Goal: Communication & Community: Answer question/provide support

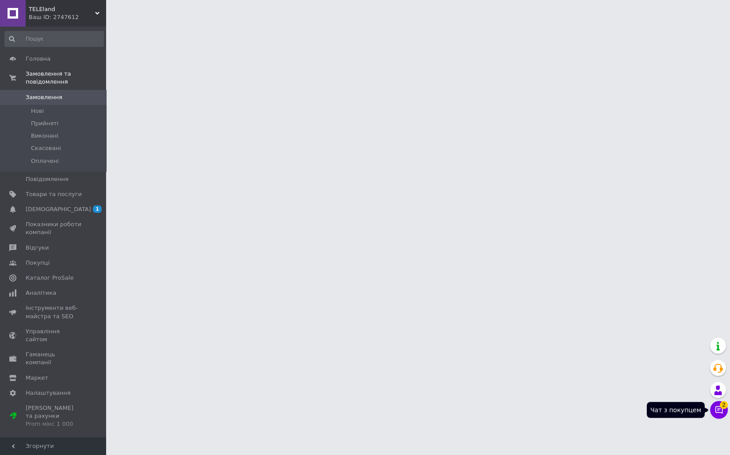
click at [715, 409] on icon at bounding box center [719, 409] width 9 height 9
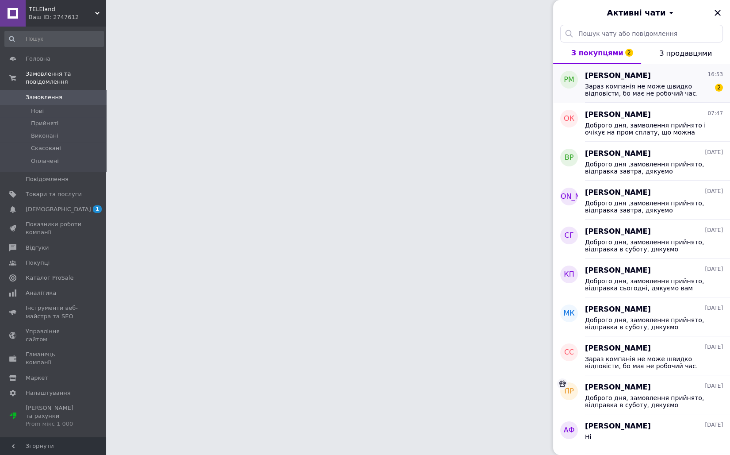
click at [634, 85] on span "Зараз компанія не може швидко відповісти, бо має не робочий час. Найближчою роб…" at bounding box center [648, 90] width 126 height 14
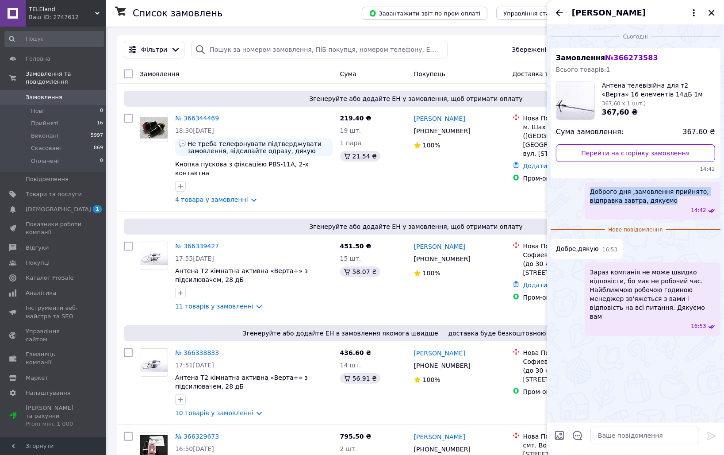
drag, startPoint x: 589, startPoint y: 192, endPoint x: 668, endPoint y: 202, distance: 79.3
click at [668, 202] on div "Доброго дня ,замовлення прийнято, відправка завтра, дякуємо 14:42" at bounding box center [653, 201] width 136 height 38
copy span "Доброго дня ,замовлення прийнято, відправка завтра, дякуємо"
click at [711, 13] on icon "Закрити" at bounding box center [711, 13] width 6 height 6
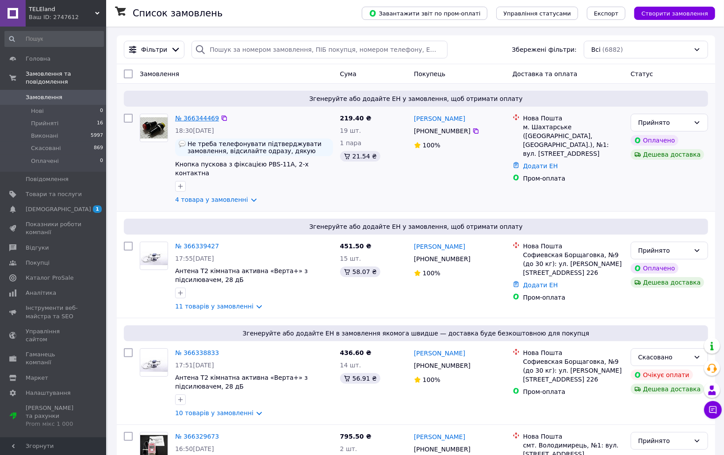
click at [203, 118] on link "№ 366344469" at bounding box center [197, 118] width 44 height 7
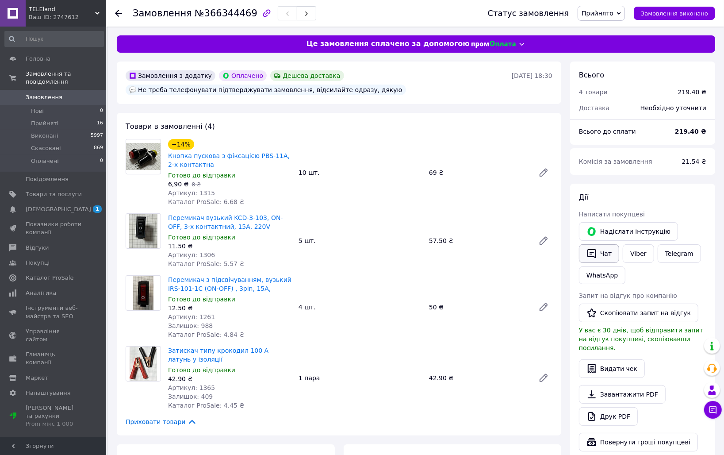
click at [606, 248] on button "Чат" at bounding box center [599, 253] width 40 height 19
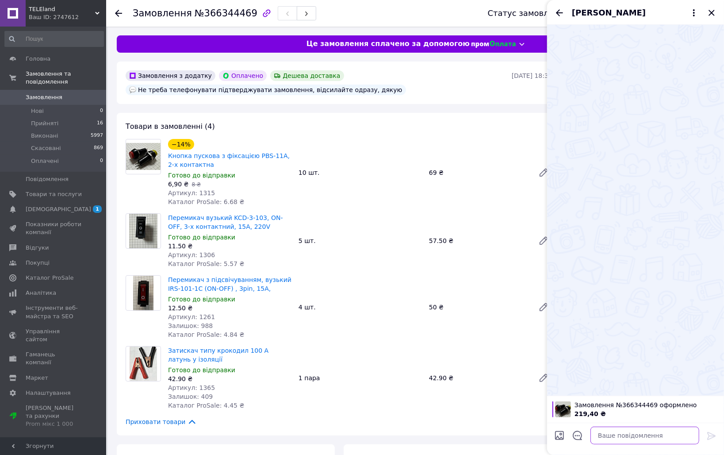
click at [623, 434] on textarea at bounding box center [644, 435] width 109 height 18
paste textarea "Доброго дня ,замовлення прийнято, відправка завтра, дякуємо"
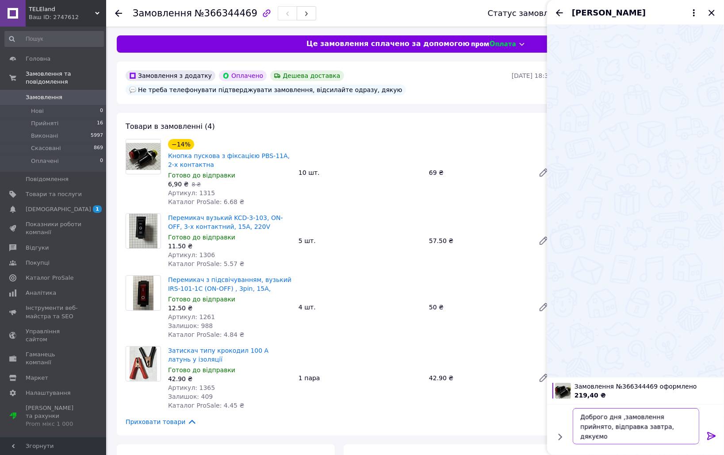
type textarea "Доброго дня ,замовлення прийнято, відправка завтра, дякуємо"
click at [712, 437] on icon at bounding box center [711, 436] width 8 height 8
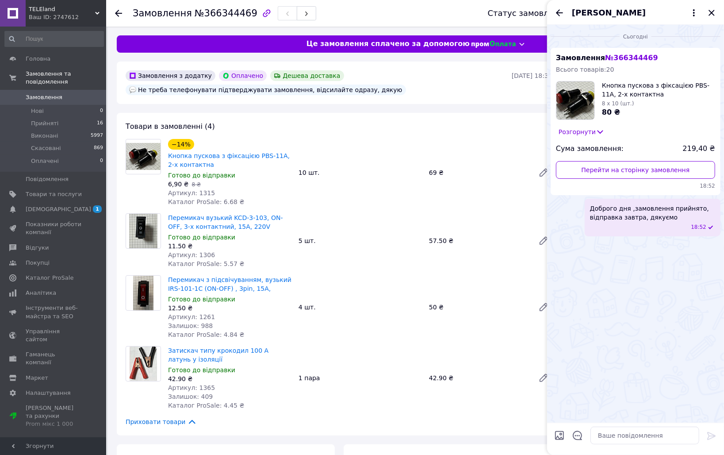
click at [50, 93] on span "Замовлення" at bounding box center [44, 97] width 37 height 8
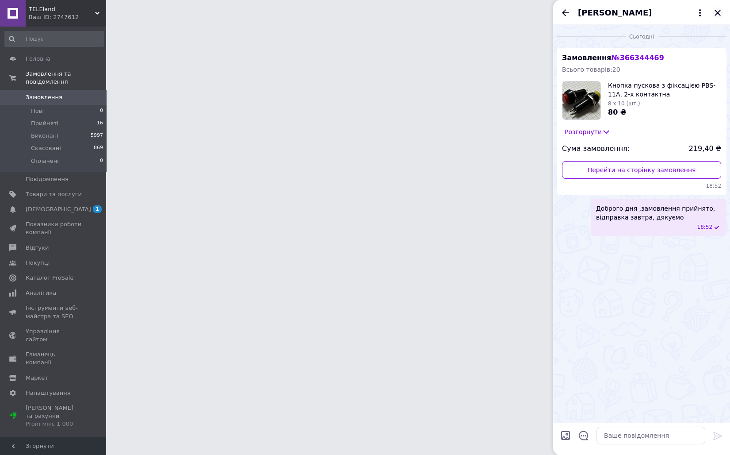
click at [722, 9] on icon "Закрити" at bounding box center [717, 13] width 11 height 11
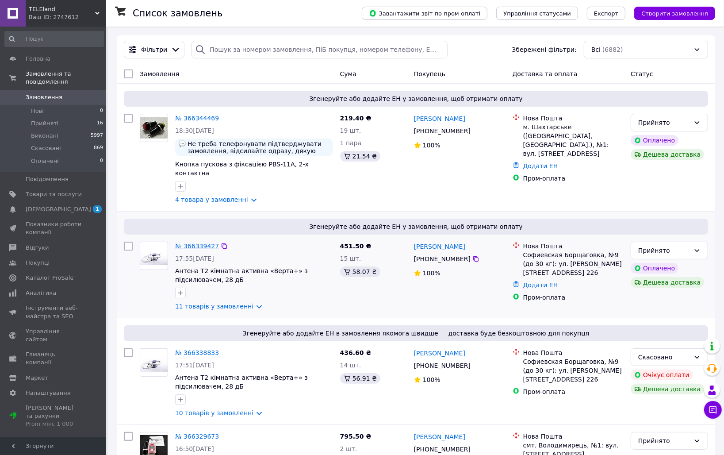
click at [196, 242] on link "№ 366339427" at bounding box center [197, 245] width 44 height 7
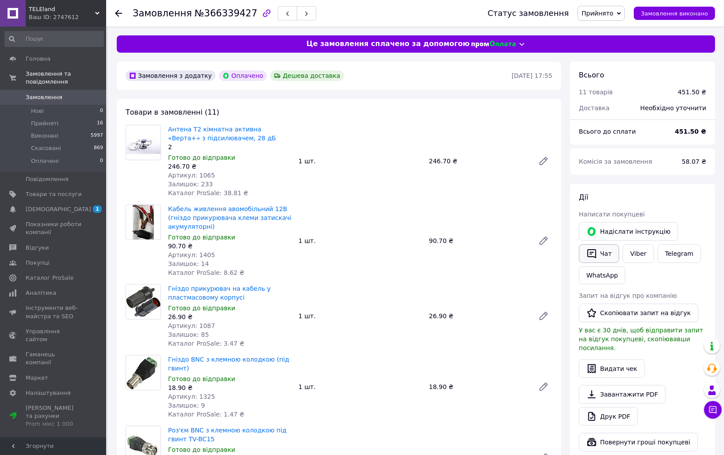
click at [605, 247] on button "Чат" at bounding box center [599, 253] width 40 height 19
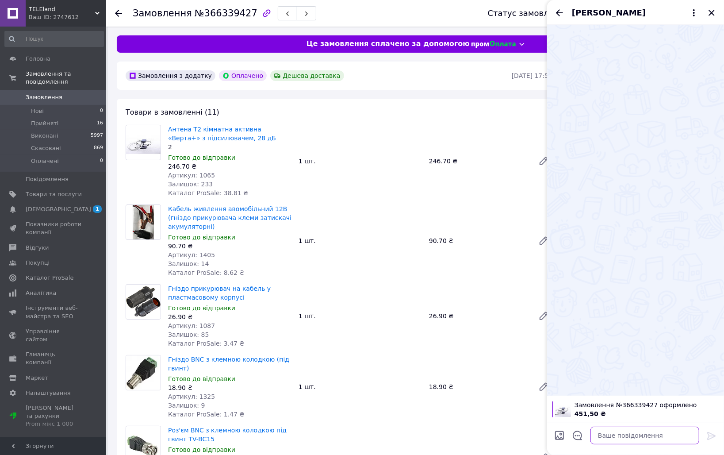
click at [615, 436] on textarea at bounding box center [644, 435] width 109 height 18
paste textarea "Доброго дня ,замовлення прийнято, відправка завтра, дякуємо"
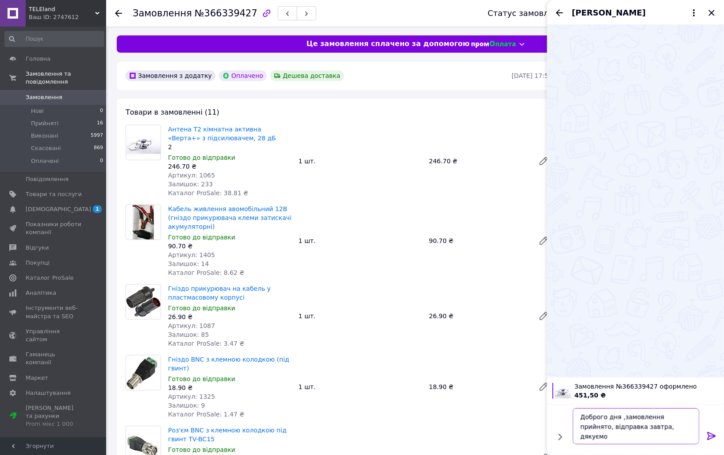
type textarea "Доброго дня ,замовлення прийнято, відправка завтра, дякуємо"
click at [711, 435] on icon at bounding box center [711, 435] width 11 height 11
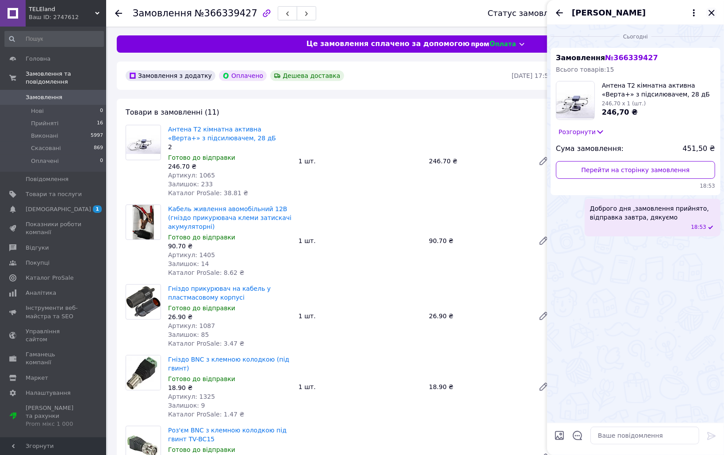
click at [715, 8] on icon "Закрити" at bounding box center [711, 13] width 11 height 11
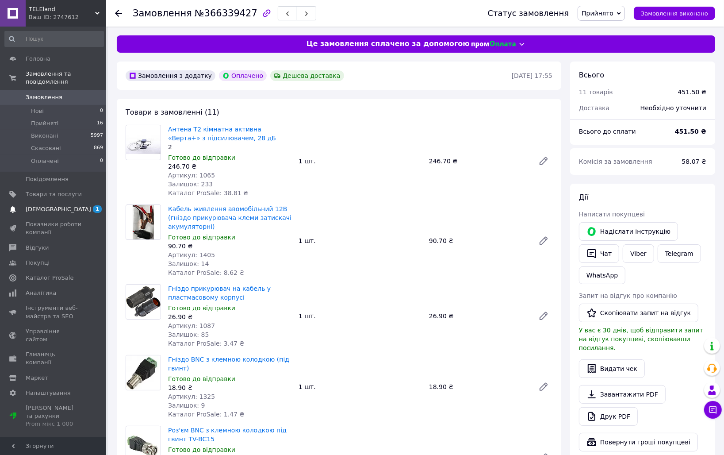
click at [57, 205] on span "[DEMOGRAPHIC_DATA]" at bounding box center [58, 209] width 65 height 8
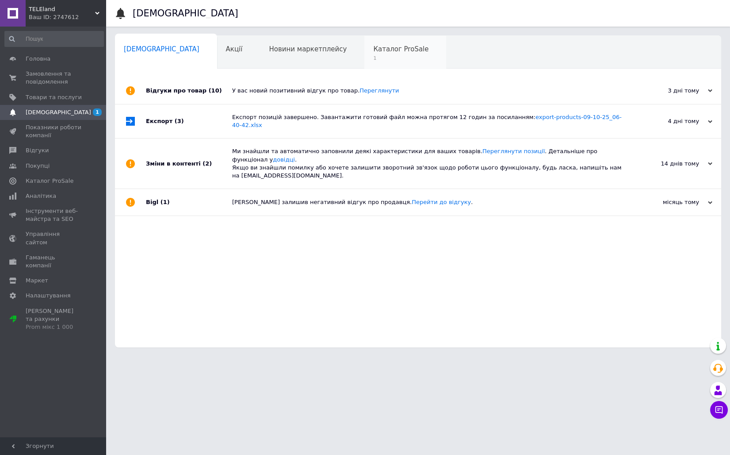
click at [373, 52] on span "Каталог ProSale" at bounding box center [400, 49] width 55 height 8
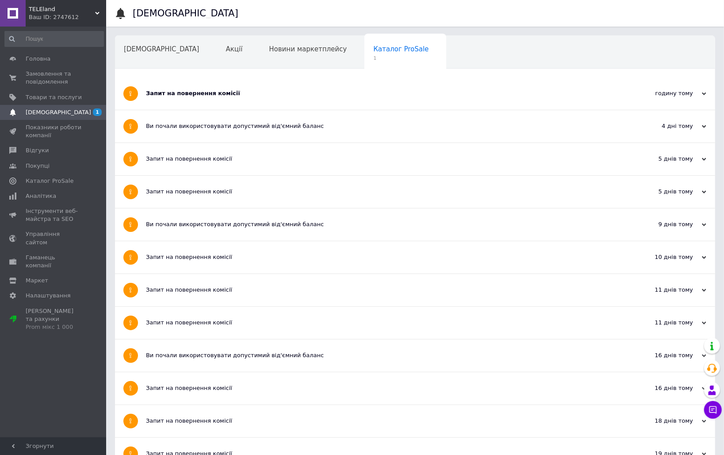
click at [373, 52] on span "Каталог ProSale" at bounding box center [400, 49] width 55 height 8
click at [61, 80] on span "Замовлення та повідомлення" at bounding box center [54, 78] width 56 height 16
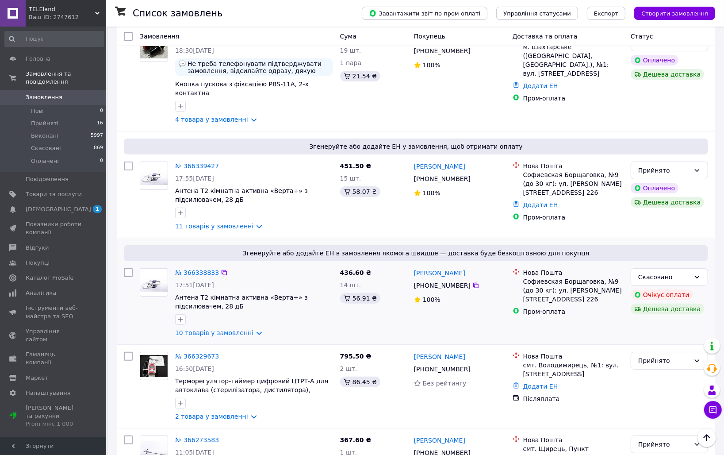
scroll to position [161, 0]
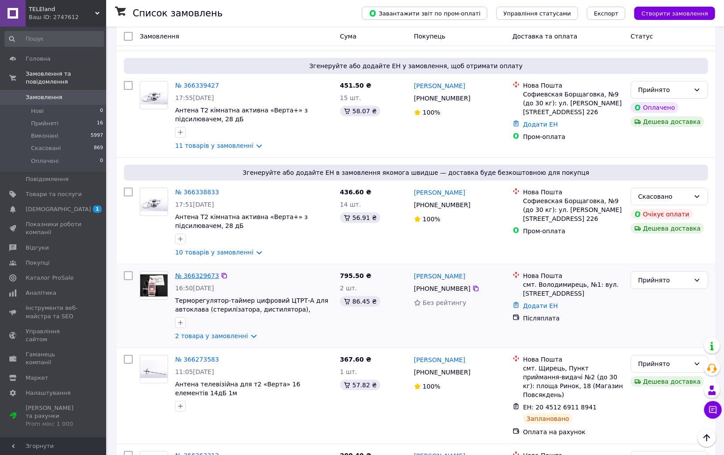
click at [198, 272] on link "№ 366329673" at bounding box center [197, 275] width 44 height 7
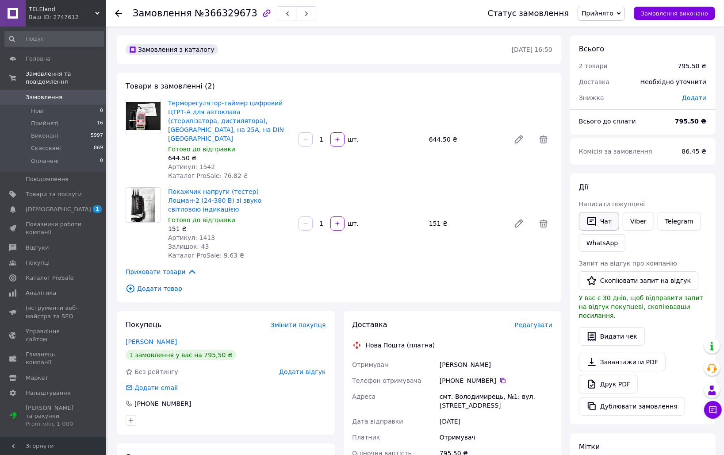
click at [602, 218] on button "Чат" at bounding box center [599, 221] width 40 height 19
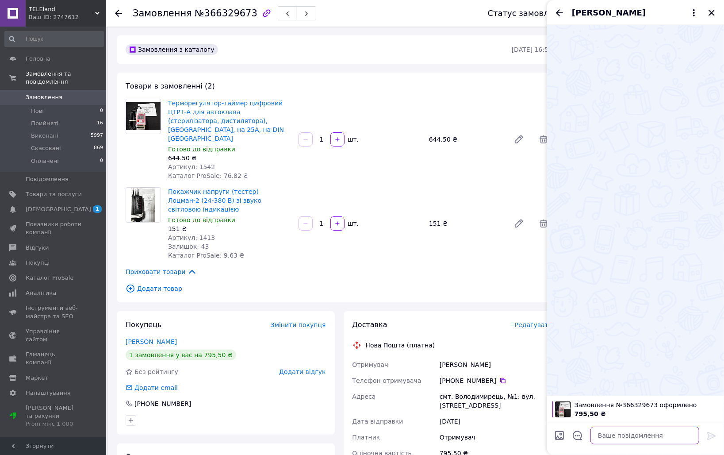
click at [608, 433] on textarea at bounding box center [644, 435] width 109 height 18
paste textarea "Доброго дня ,замовлення прийнято, відправка завтра, дякуємо"
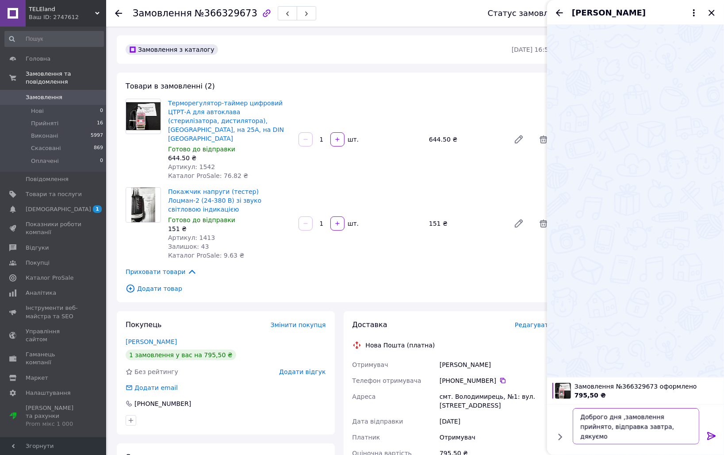
type textarea "Доброго дня ,замовлення прийнято, відправка завтра, дякуємо"
click at [712, 438] on icon at bounding box center [711, 435] width 11 height 11
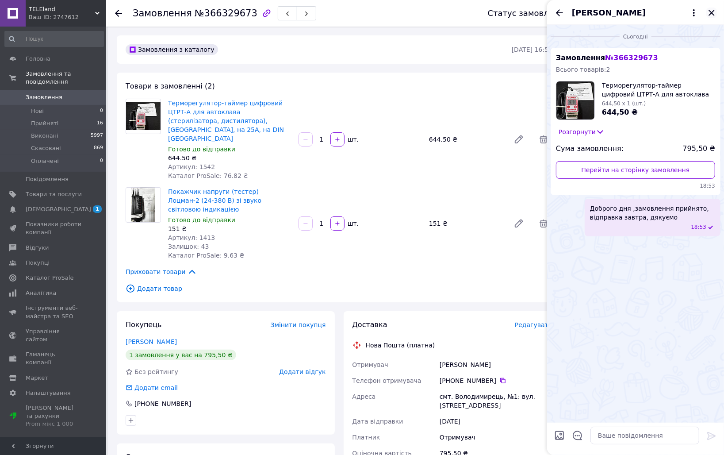
click at [712, 13] on icon "Закрити" at bounding box center [711, 13] width 6 height 6
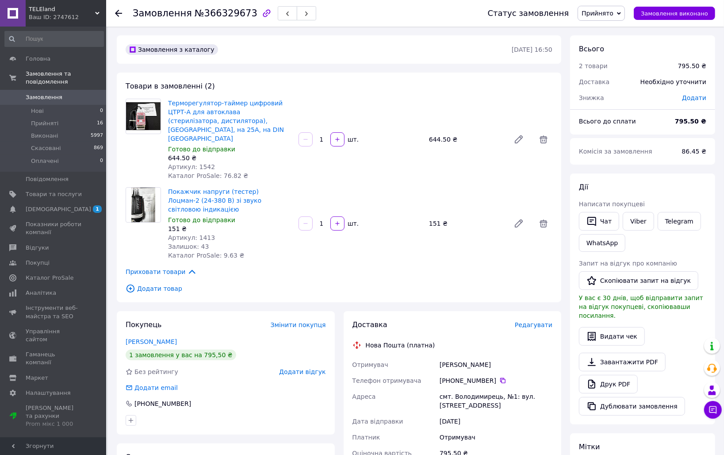
click at [44, 90] on link "Замовлення 0" at bounding box center [54, 97] width 108 height 15
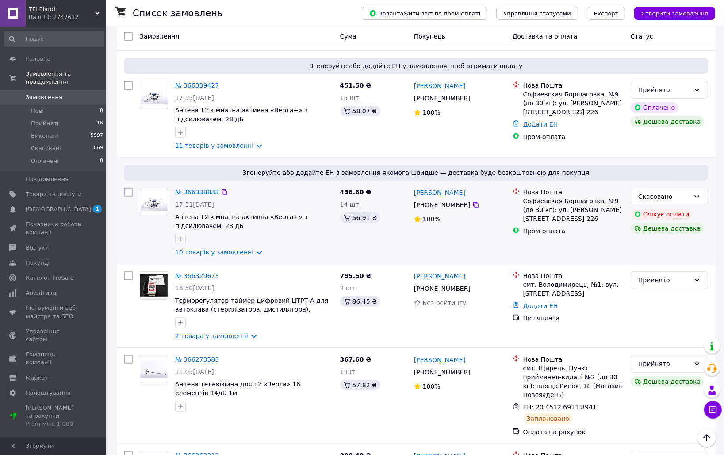
scroll to position [321, 0]
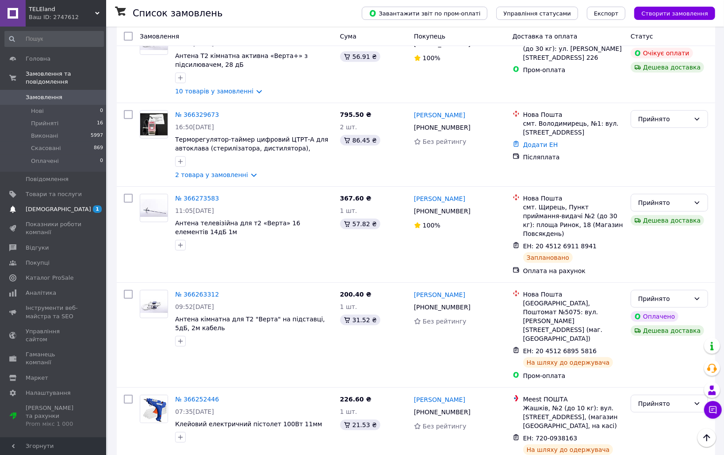
click at [27, 205] on span "[DEMOGRAPHIC_DATA]" at bounding box center [58, 209] width 65 height 8
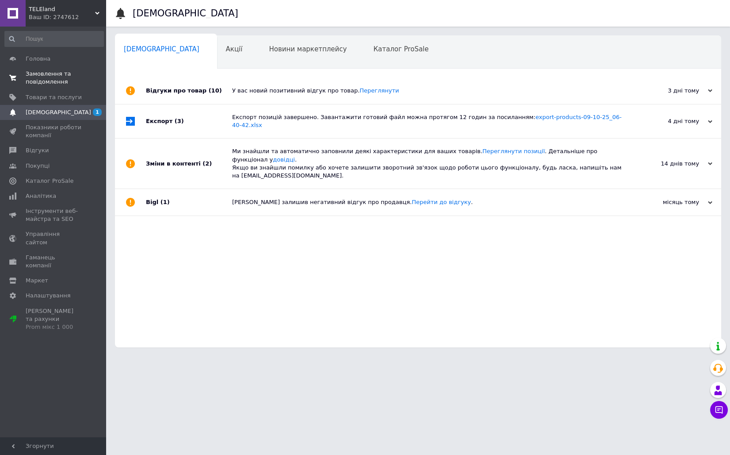
click at [50, 78] on span "Замовлення та повідомлення" at bounding box center [54, 78] width 56 height 16
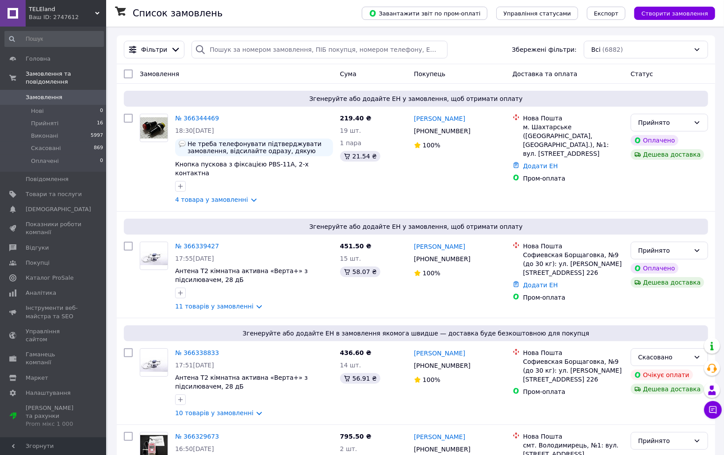
click at [37, 93] on span "Замовлення" at bounding box center [44, 97] width 37 height 8
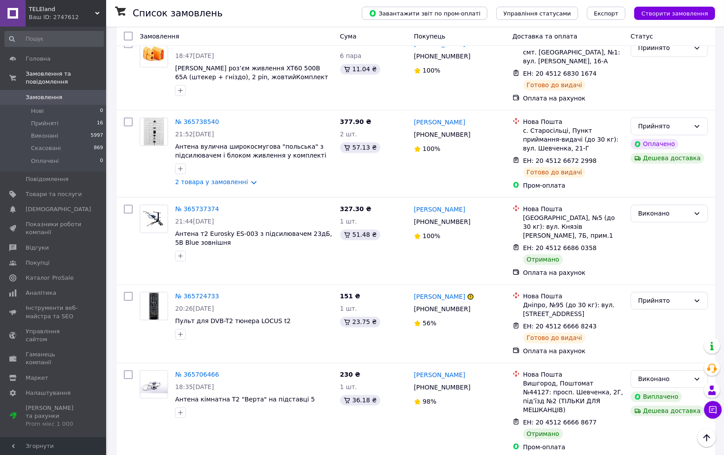
scroll to position [1404, 0]
